Goal: Navigation & Orientation: Find specific page/section

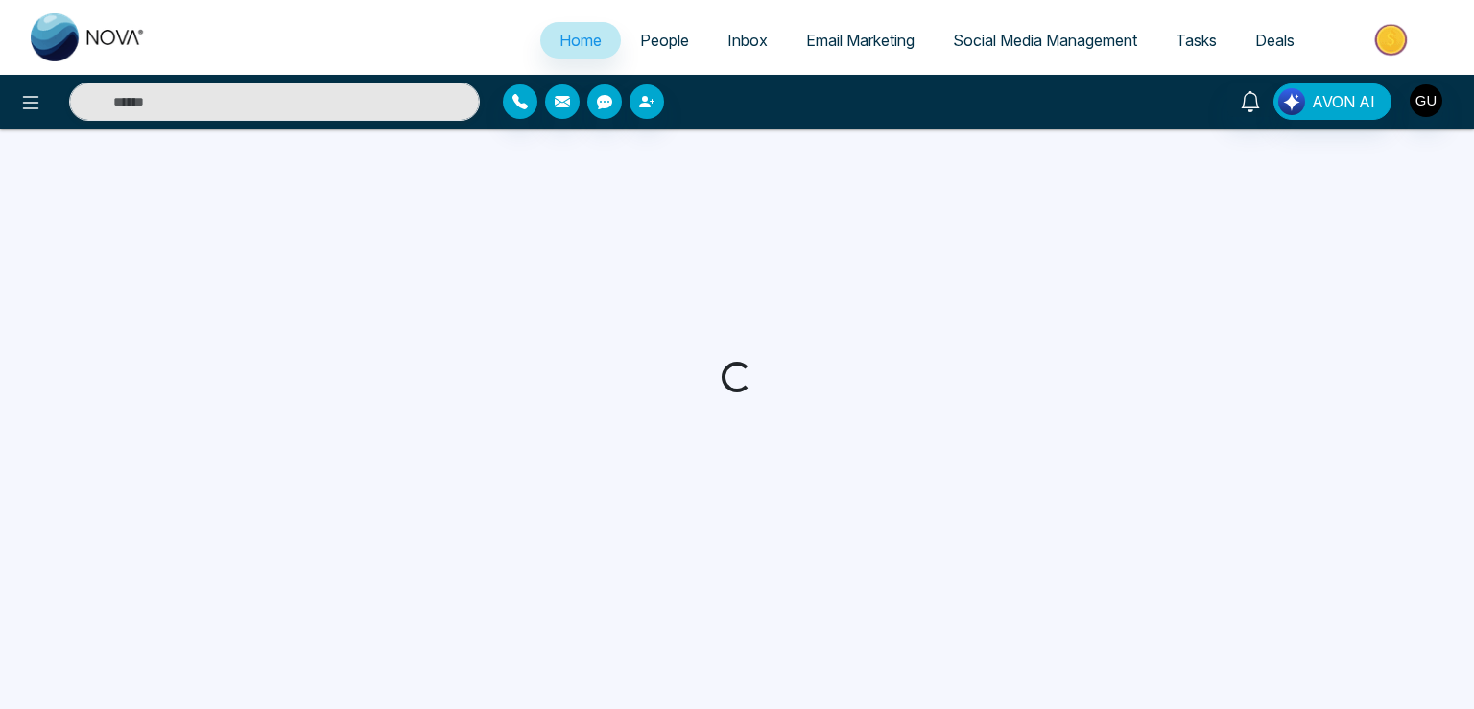
select select "*"
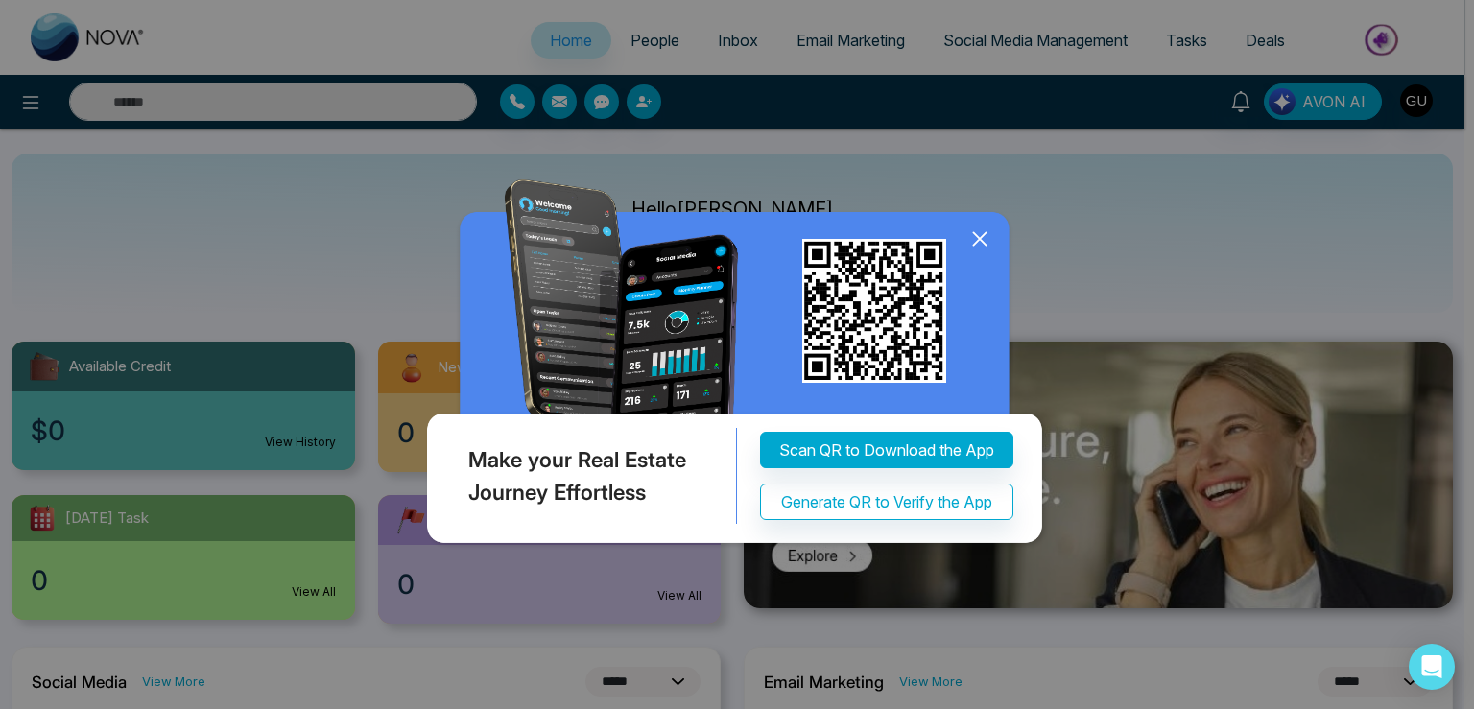
select select "*"
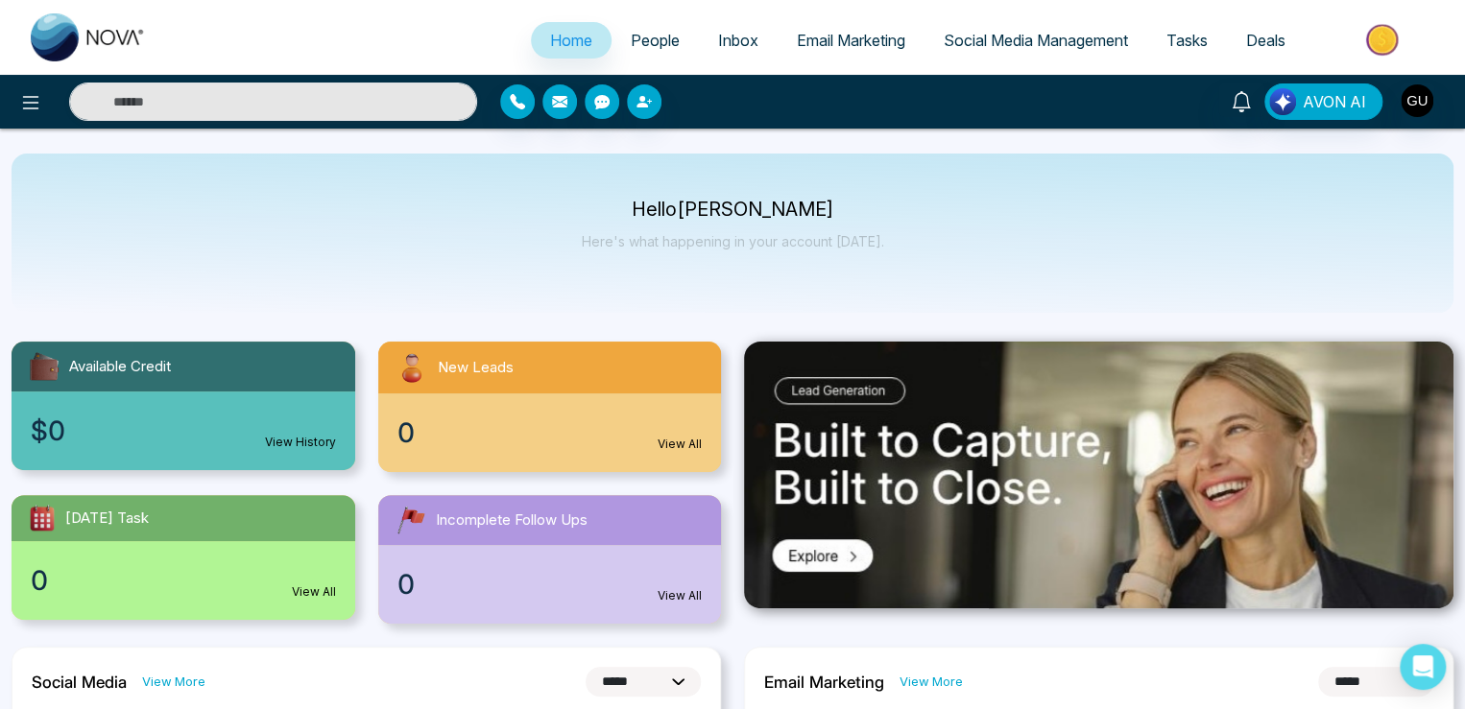
click at [220, 411] on div "$0 View History" at bounding box center [184, 431] width 344 height 79
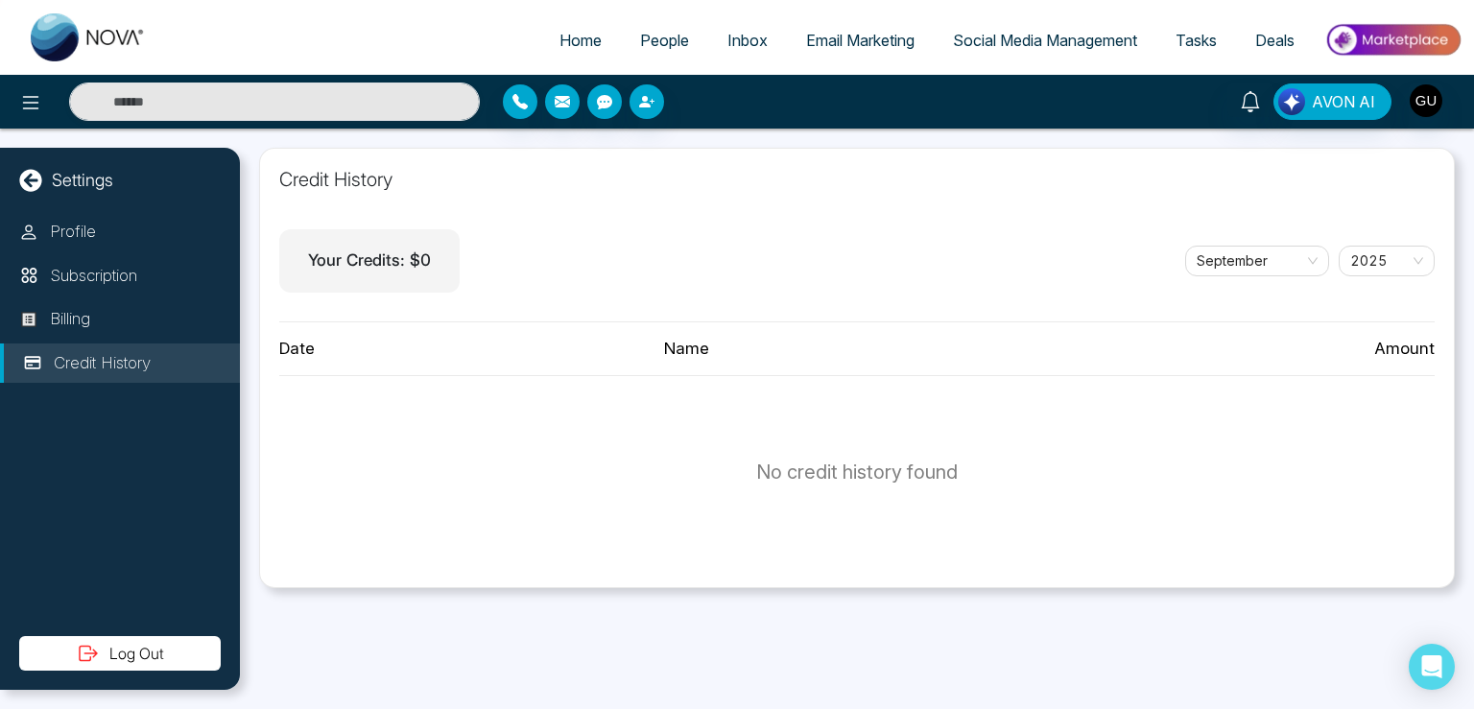
click at [37, 185] on icon at bounding box center [30, 180] width 22 height 22
select select "*"
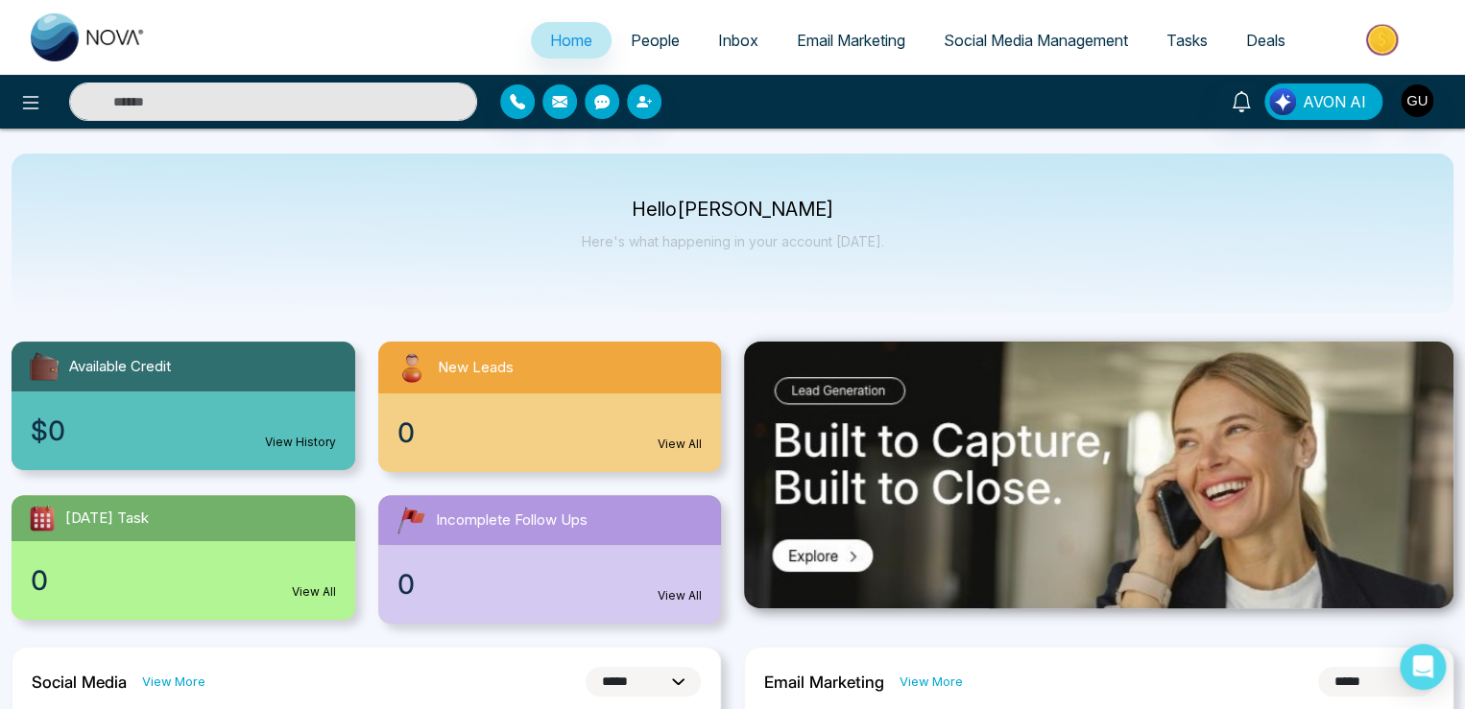
click at [837, 33] on span "Email Marketing" at bounding box center [851, 40] width 108 height 19
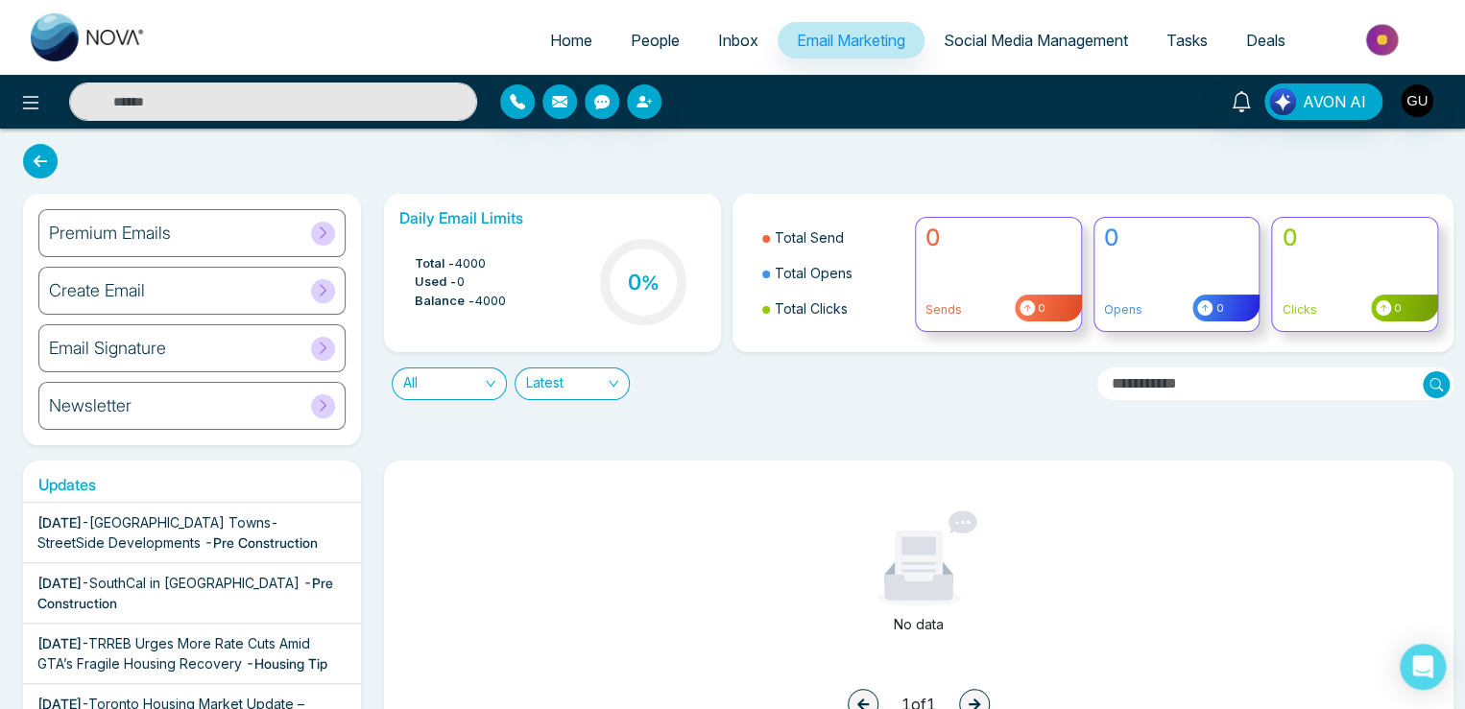
click at [278, 518] on span "[GEOGRAPHIC_DATA] Towns- StreetSide Developments" at bounding box center [157, 532] width 241 height 36
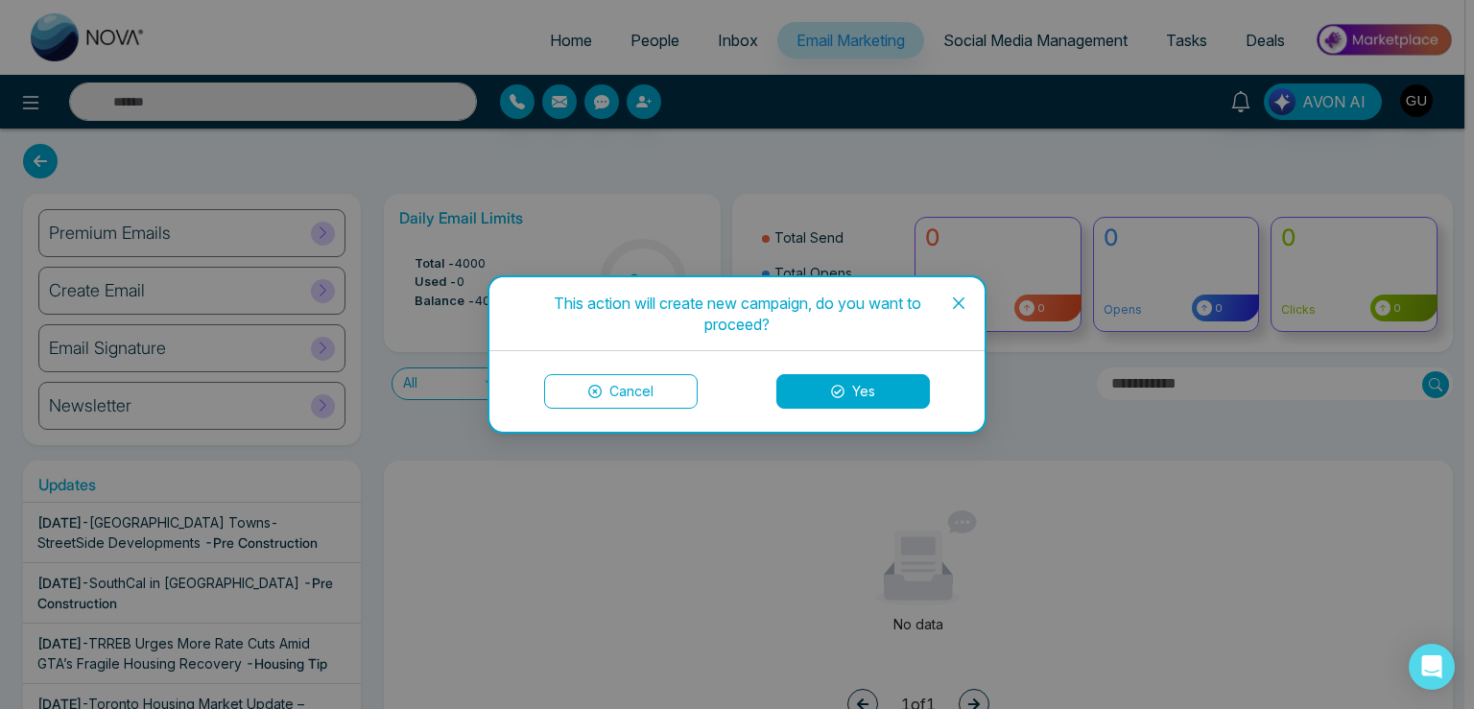
click at [966, 298] on icon "close" at bounding box center [958, 303] width 15 height 15
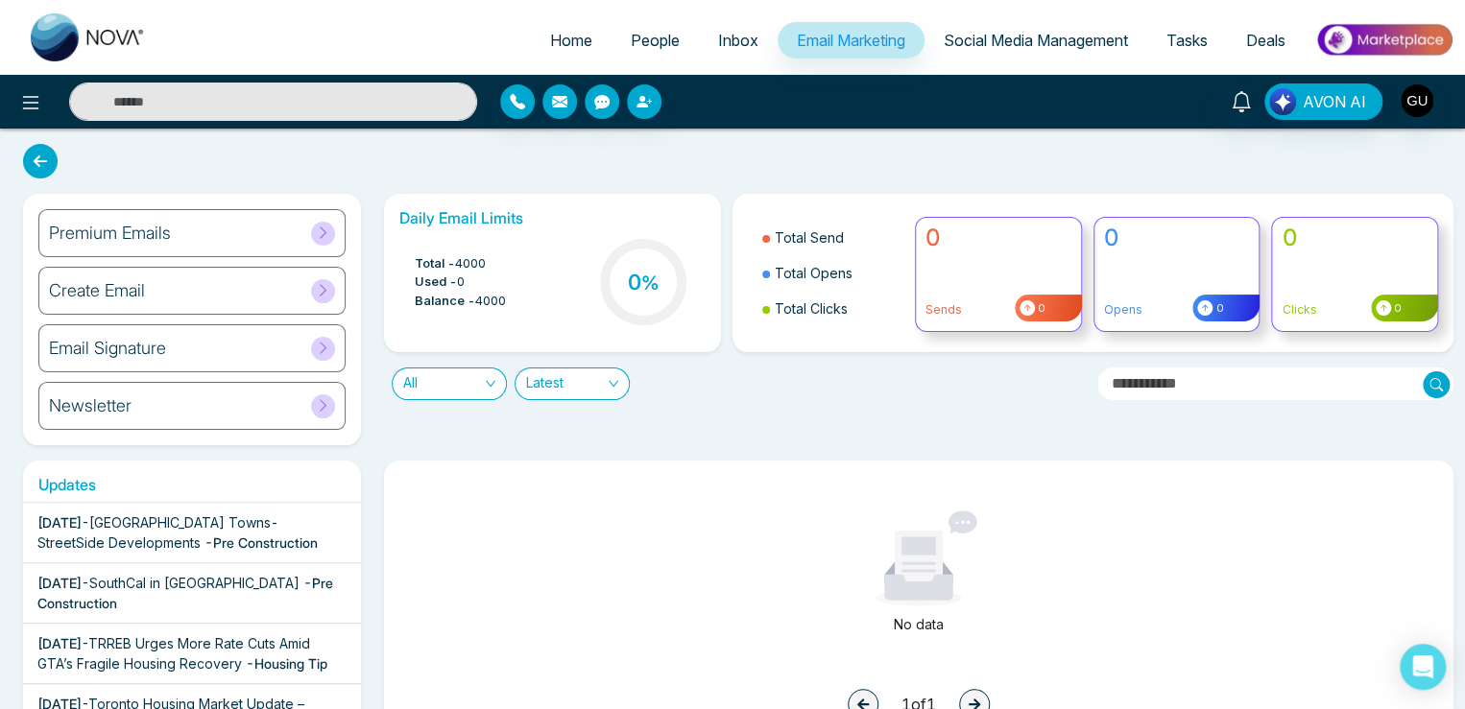
click at [1071, 36] on span "Social Media Management" at bounding box center [1036, 40] width 184 height 19
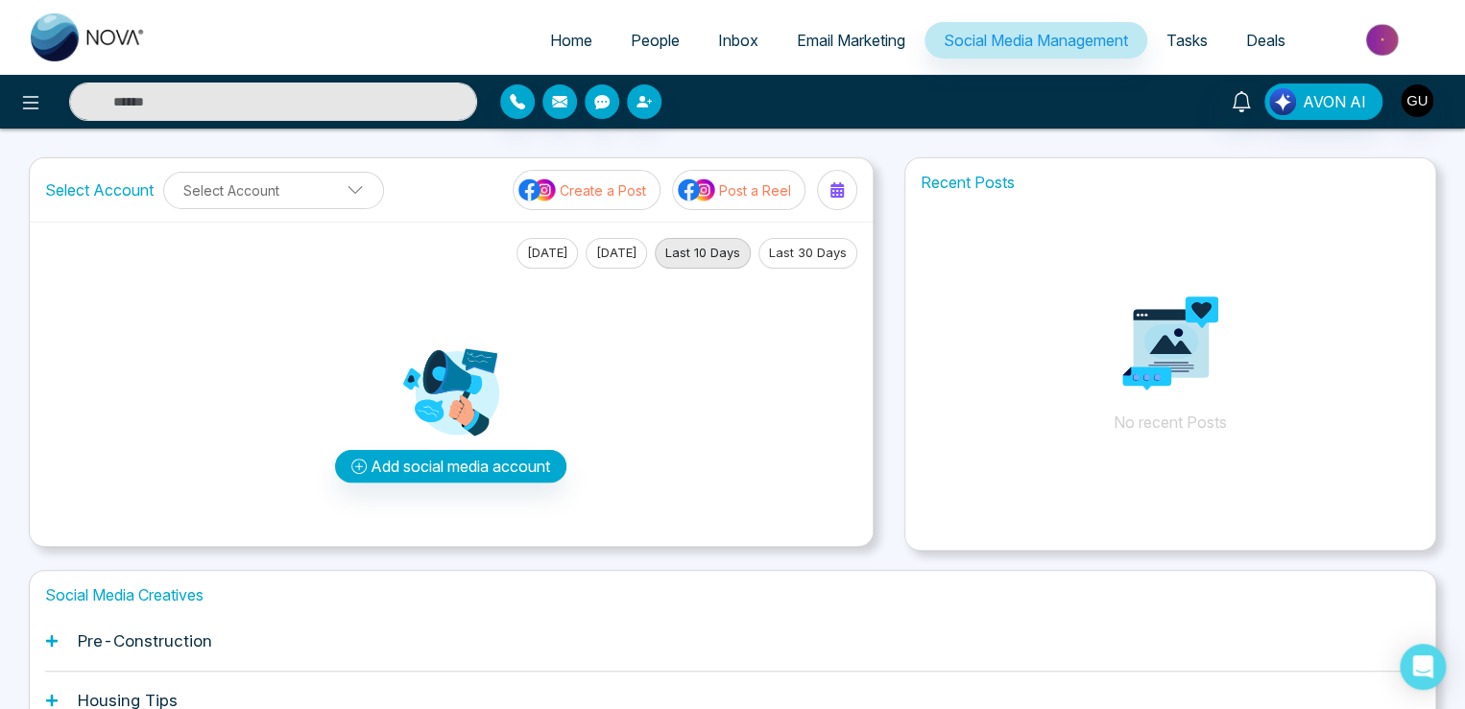
click at [587, 195] on p "Create a Post" at bounding box center [603, 190] width 86 height 20
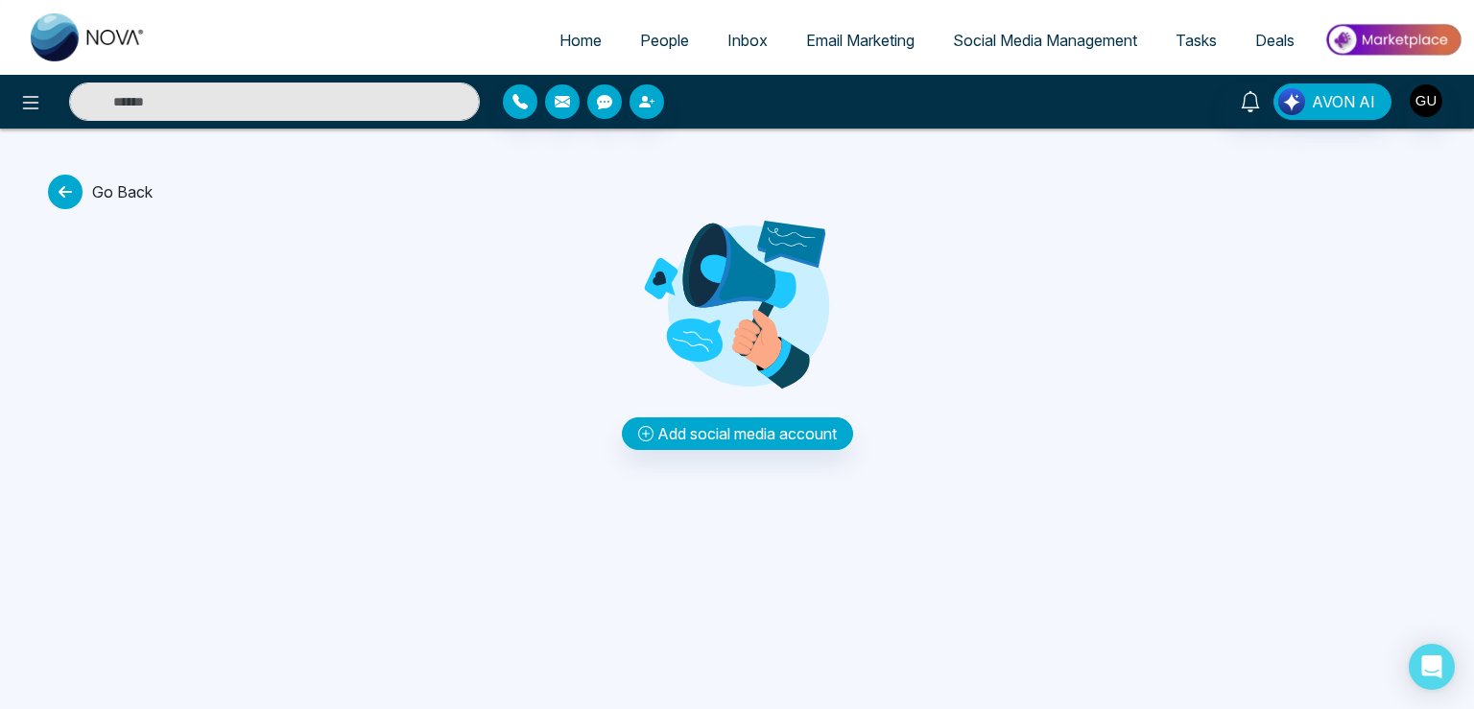
click at [65, 191] on icon at bounding box center [65, 192] width 35 height 35
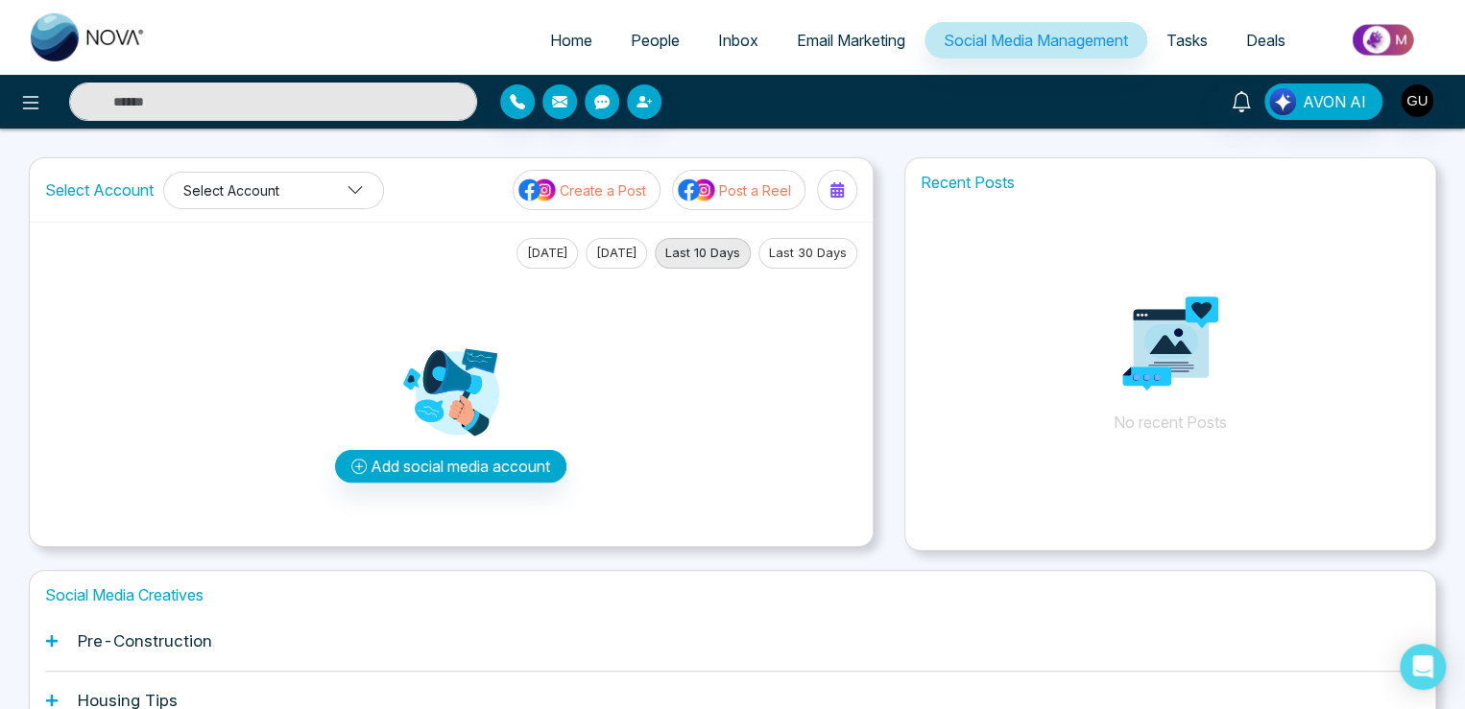
click at [242, 186] on button "Select Account" at bounding box center [273, 190] width 221 height 37
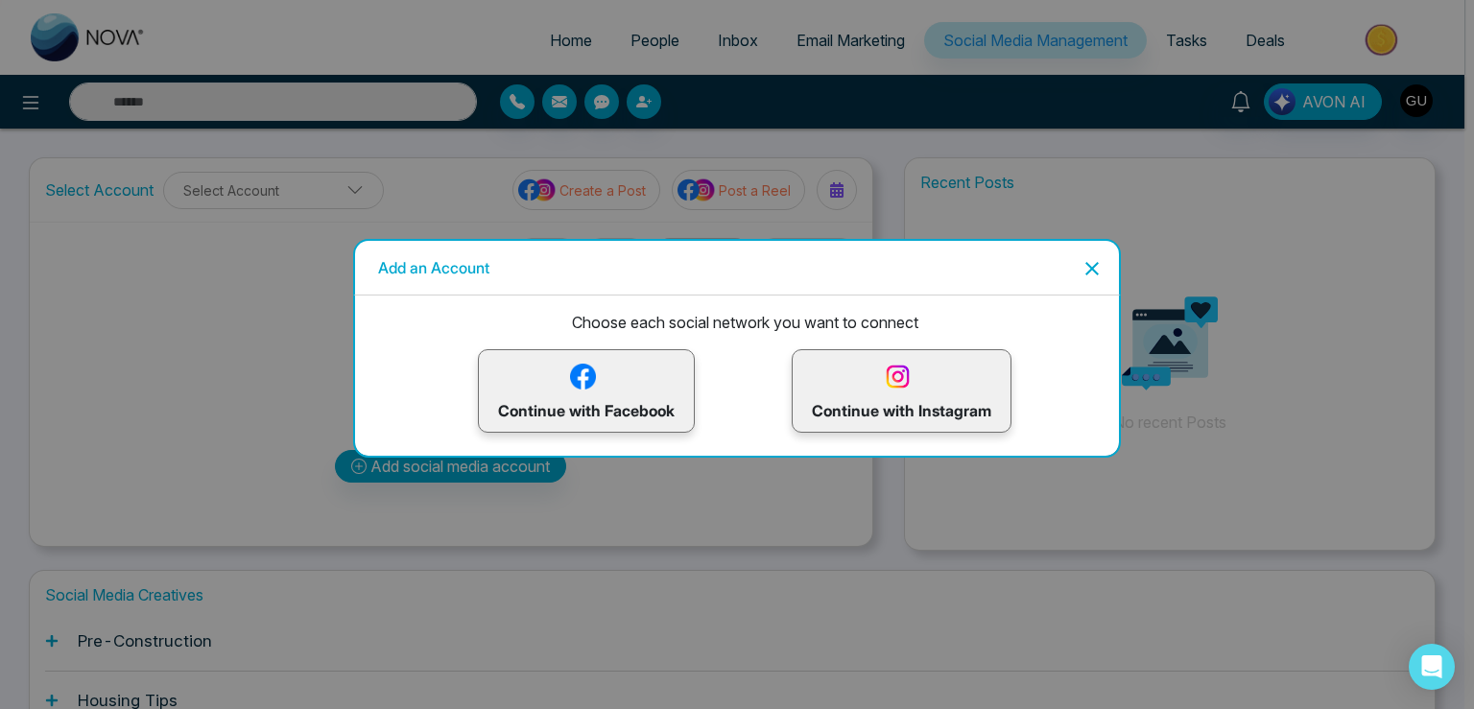
click at [1102, 270] on icon "Close" at bounding box center [1092, 268] width 23 height 23
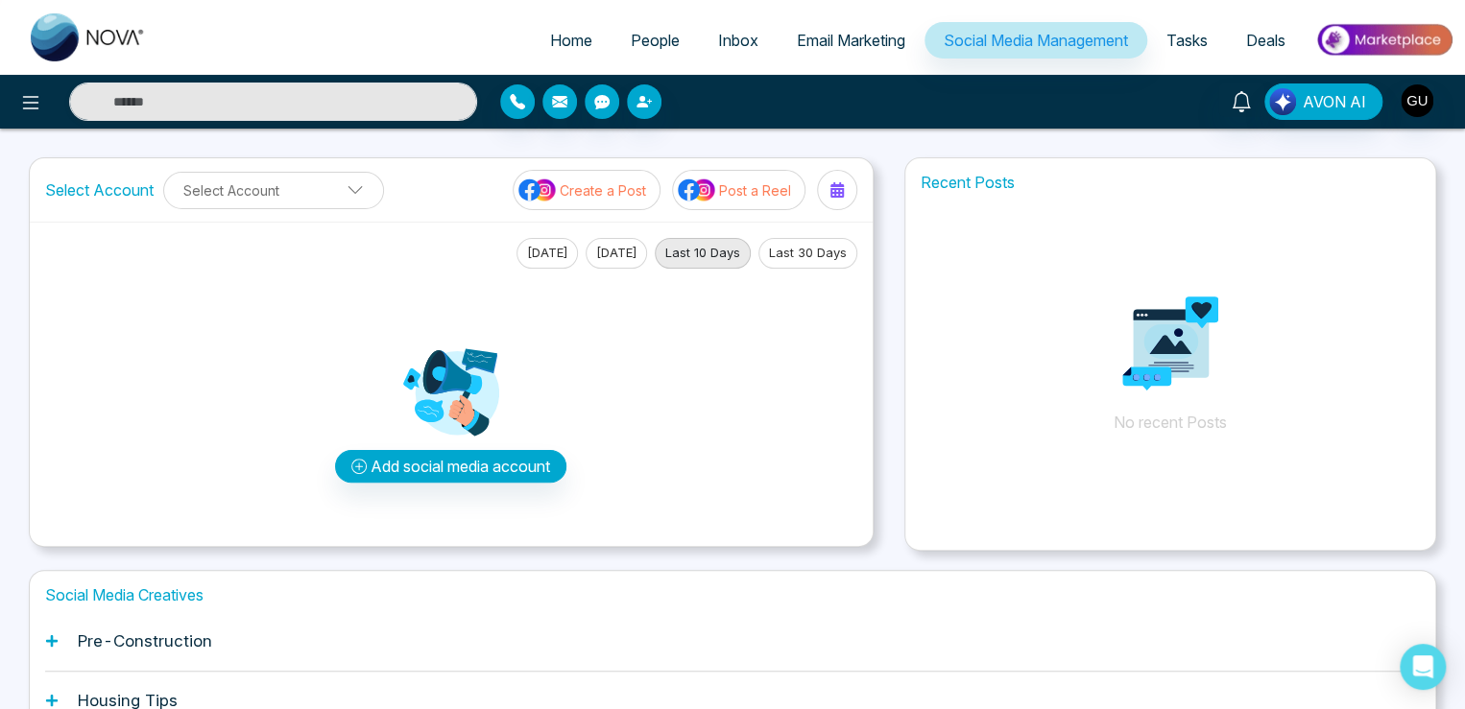
click at [1190, 52] on link "Tasks" at bounding box center [1187, 40] width 80 height 36
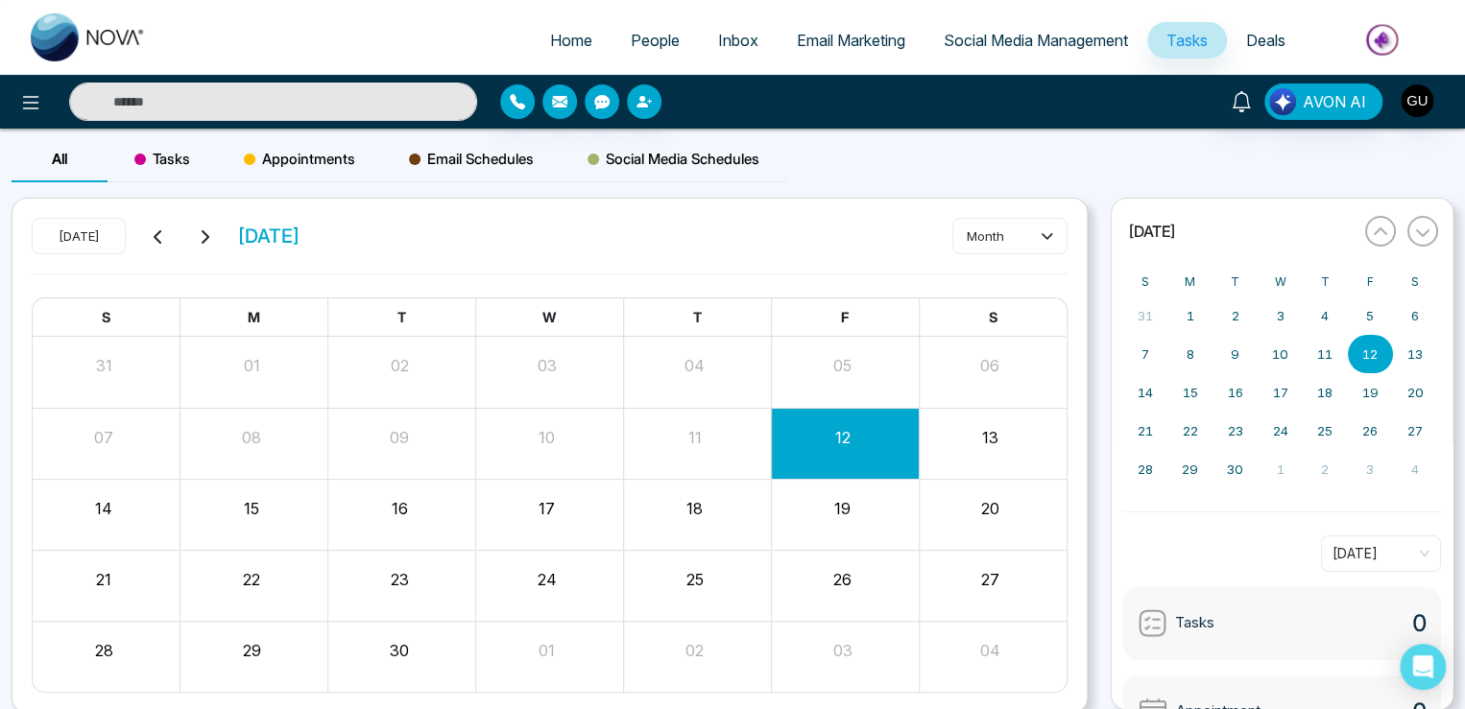
click at [1256, 42] on span "Deals" at bounding box center [1265, 40] width 39 height 19
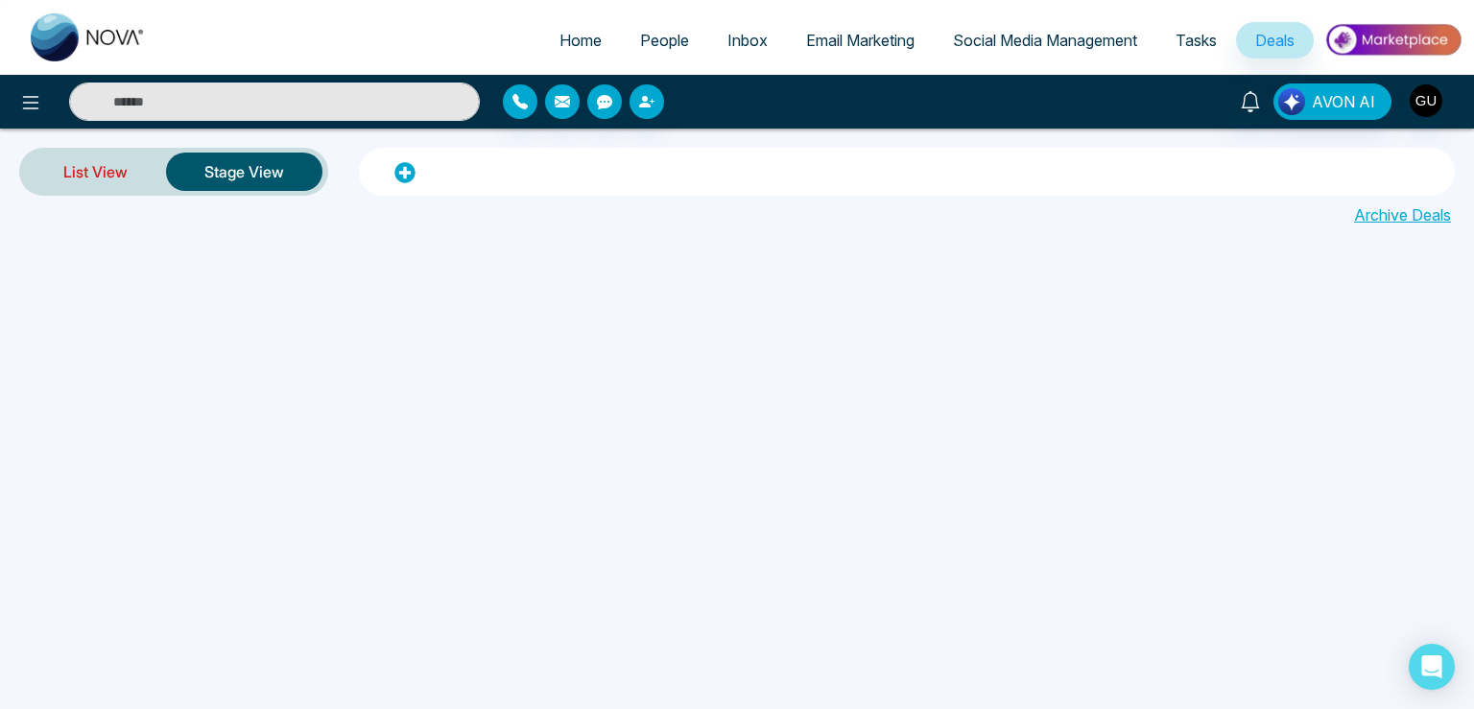
click at [112, 167] on link "List View" at bounding box center [95, 172] width 141 height 46
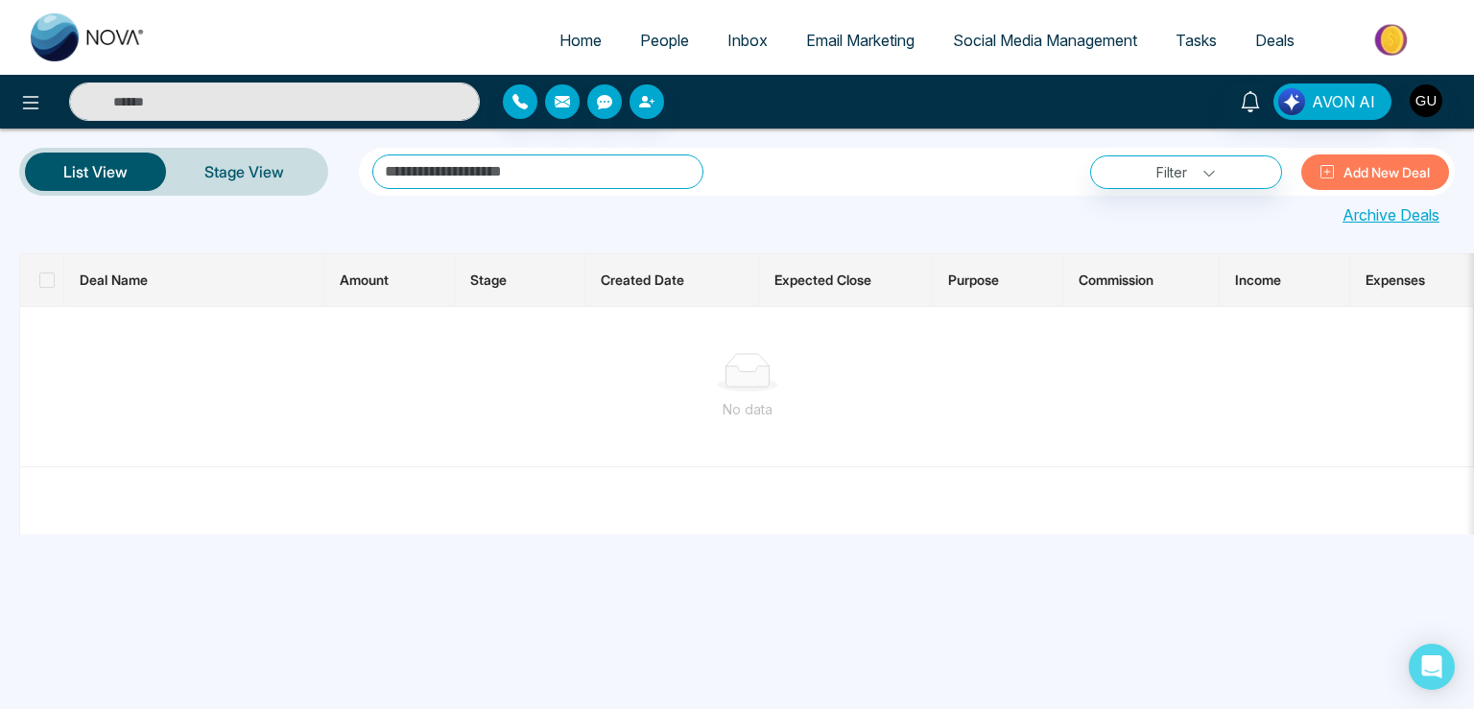
click at [1395, 37] on img at bounding box center [1393, 39] width 139 height 43
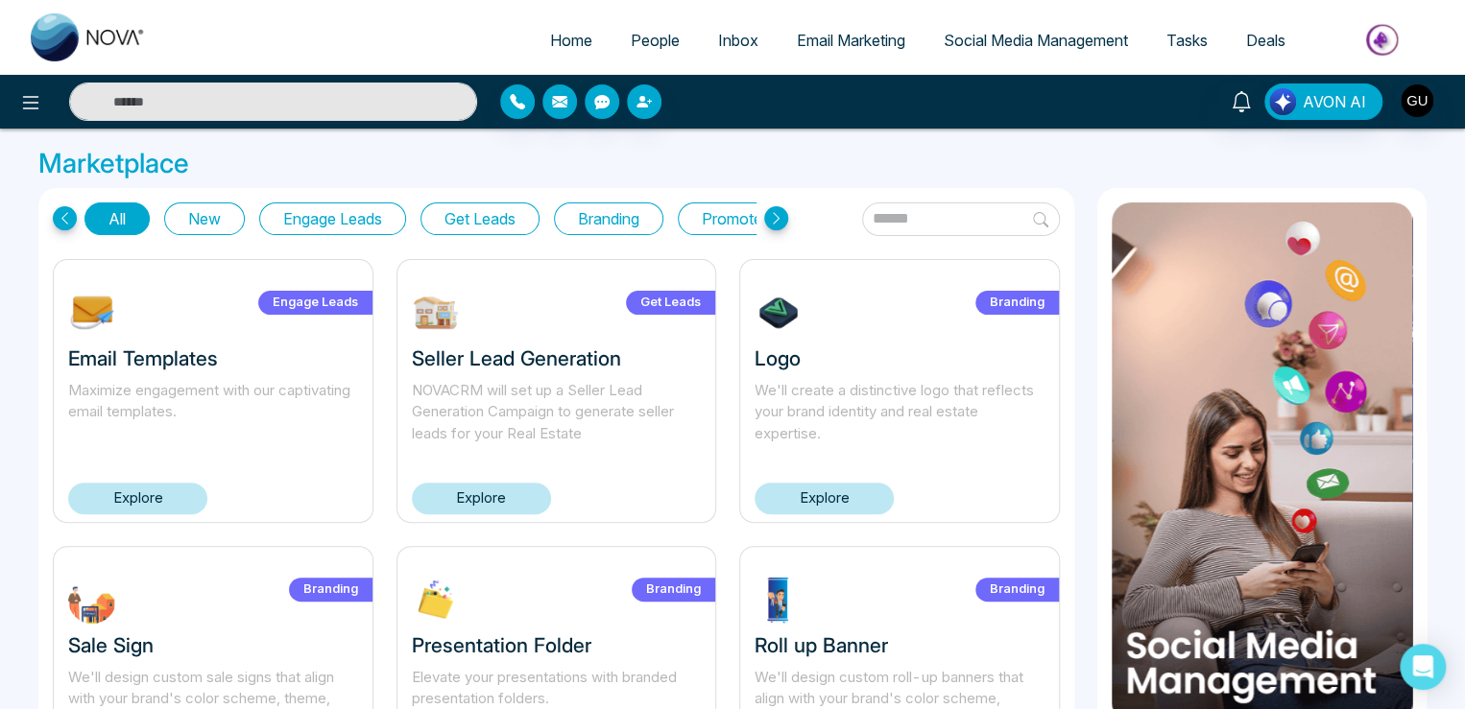
click at [653, 39] on span "People" at bounding box center [655, 40] width 49 height 19
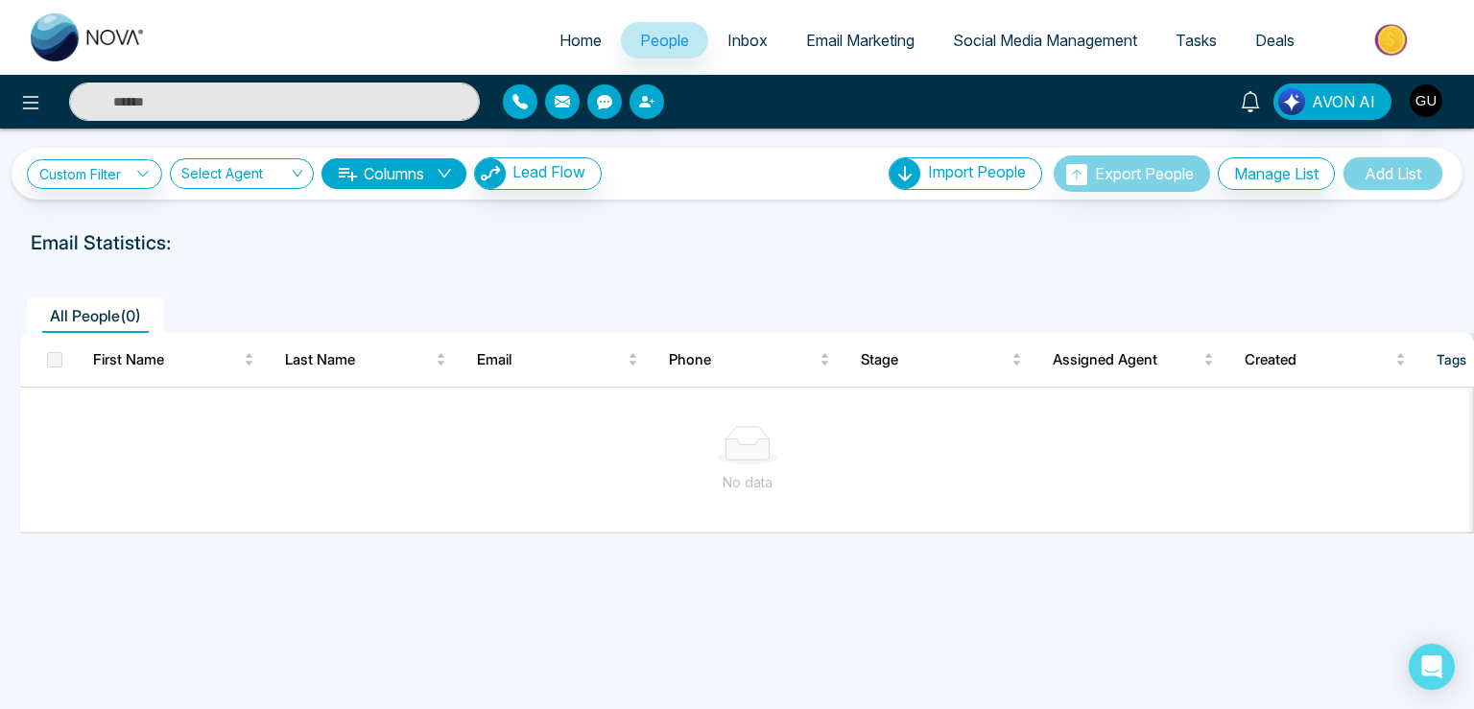
click at [567, 44] on span "Home" at bounding box center [581, 40] width 42 height 19
select select "*"
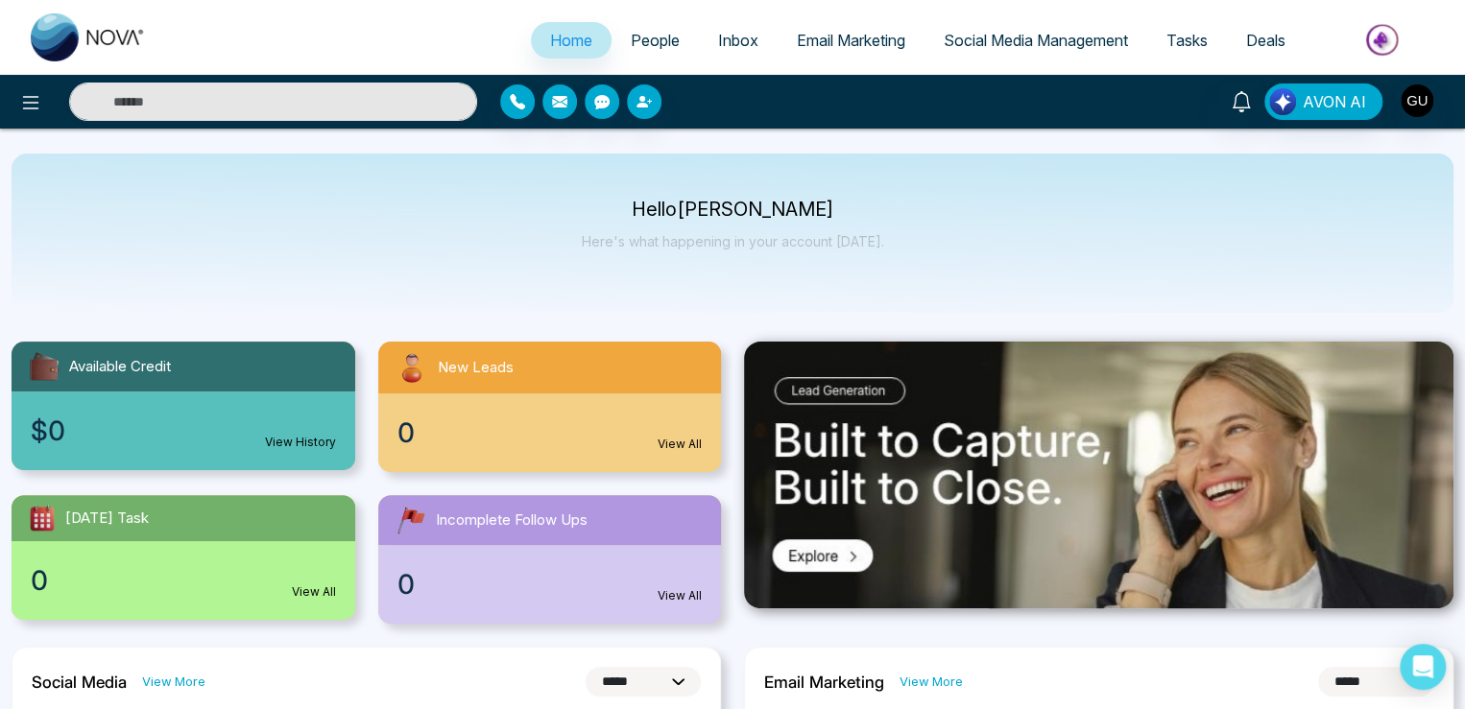
click at [645, 48] on span "People" at bounding box center [655, 40] width 49 height 19
